Goal: Find specific page/section: Find specific page/section

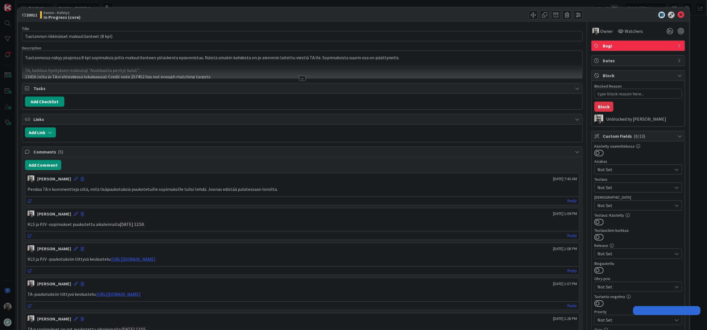
type textarea "x"
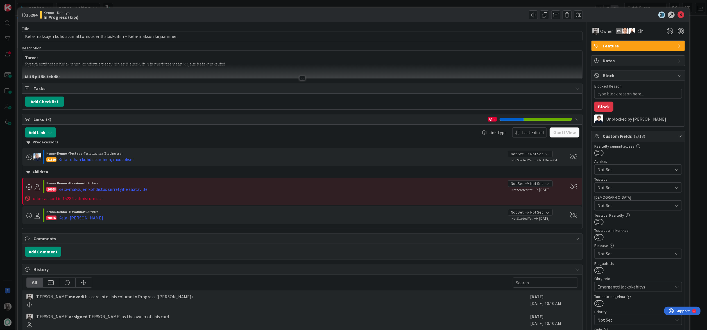
click at [186, 4] on div "ID 15284 Kenno - Kehitys In Progress (kipi) Title 74 / 128 Kela-maksujen kohdis…" at bounding box center [353, 165] width 707 height 330
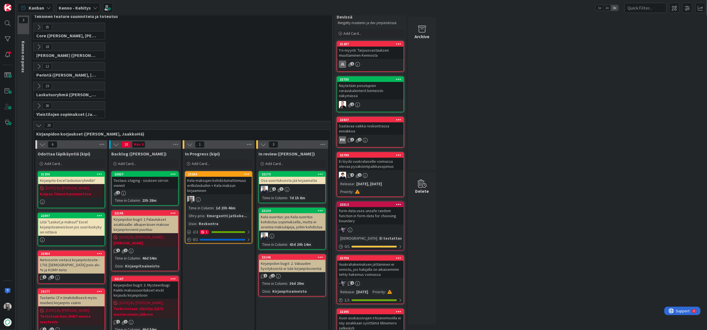
scroll to position [24, 0]
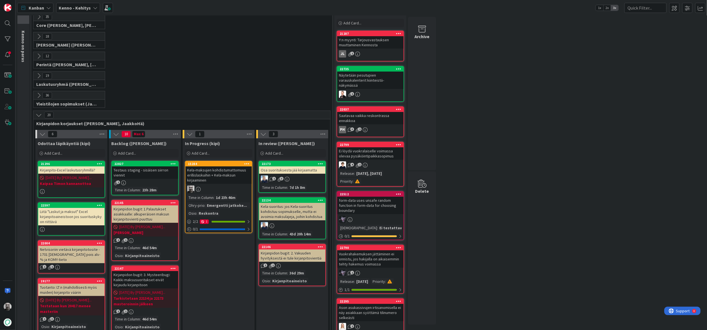
click at [153, 171] on div "Testaus staging - sisäisen siirron viennit" at bounding box center [145, 173] width 66 height 12
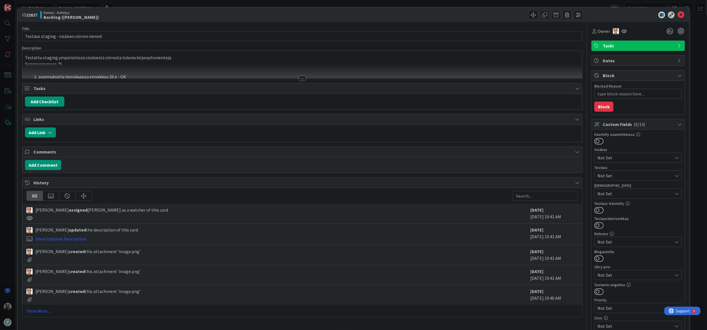
type textarea "x"
click at [300, 77] on div at bounding box center [302, 78] width 6 height 4
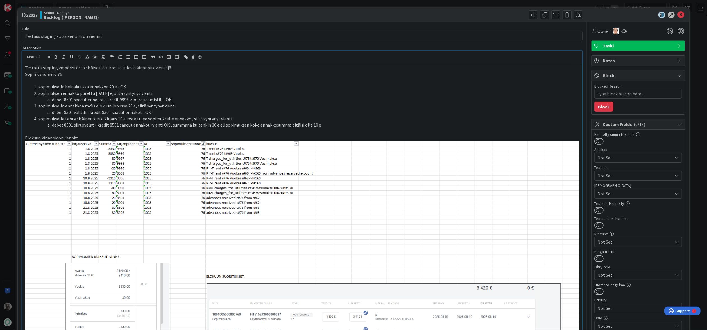
click at [110, 106] on li "sopimuksella ennakkoa myös elokuun lopussa 20 e, siitä syntynyt vienti" at bounding box center [305, 106] width 547 height 6
